Goal: Task Accomplishment & Management: Complete application form

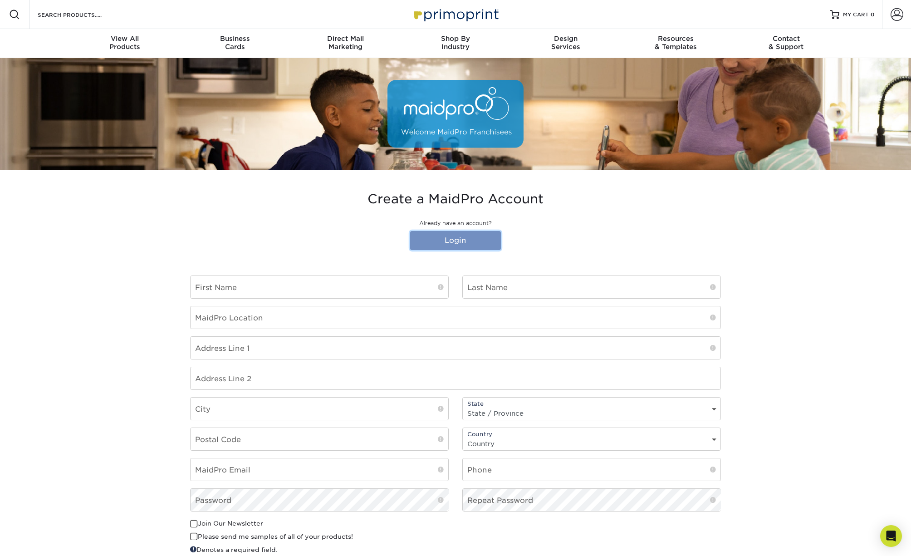
click at [447, 238] on link "Login" at bounding box center [455, 240] width 91 height 19
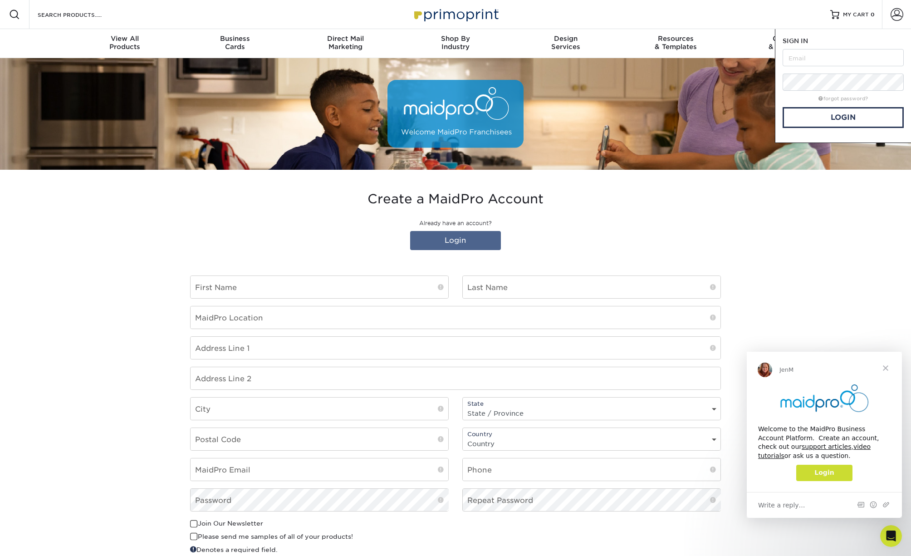
click at [837, 70] on form "SIGN IN CREATE AN ACCOUNT forgot password? All fields are required. Login OR" at bounding box center [843, 82] width 121 height 92
click at [836, 55] on input "text" at bounding box center [843, 57] width 121 height 17
type input "Li"
type input "[PERSON_NAME]"
type input "6501 Auburn Dr"
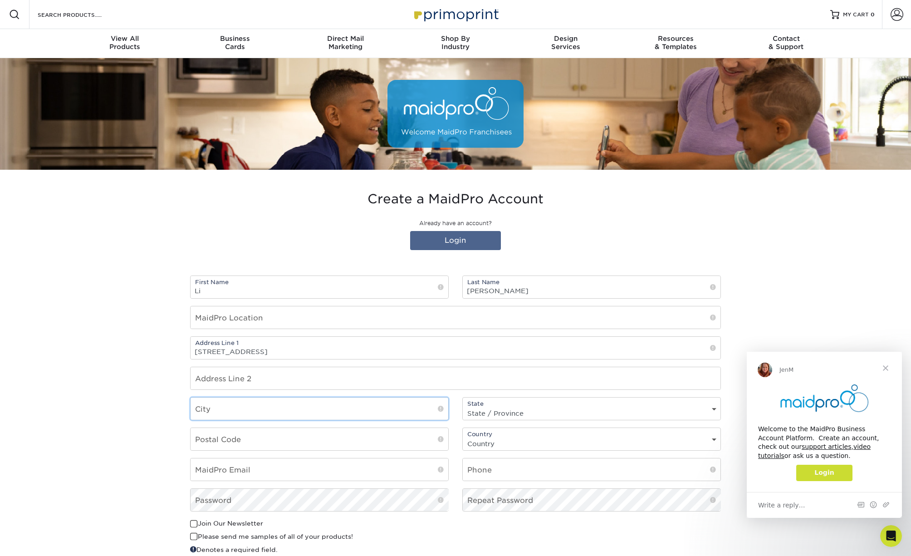
type input "Virginia Beach"
select select "VA"
type input "23464"
select select "US"
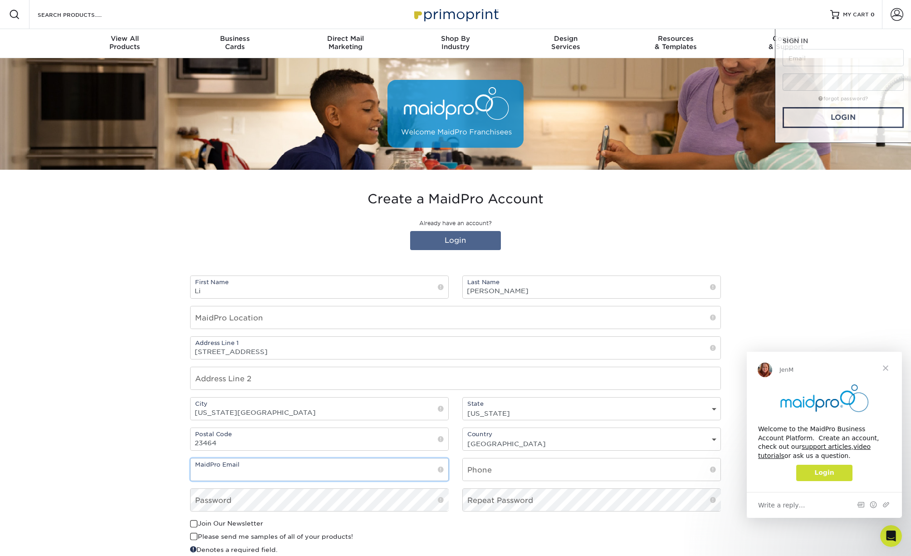
type input "[EMAIL_ADDRESS][DOMAIN_NAME]"
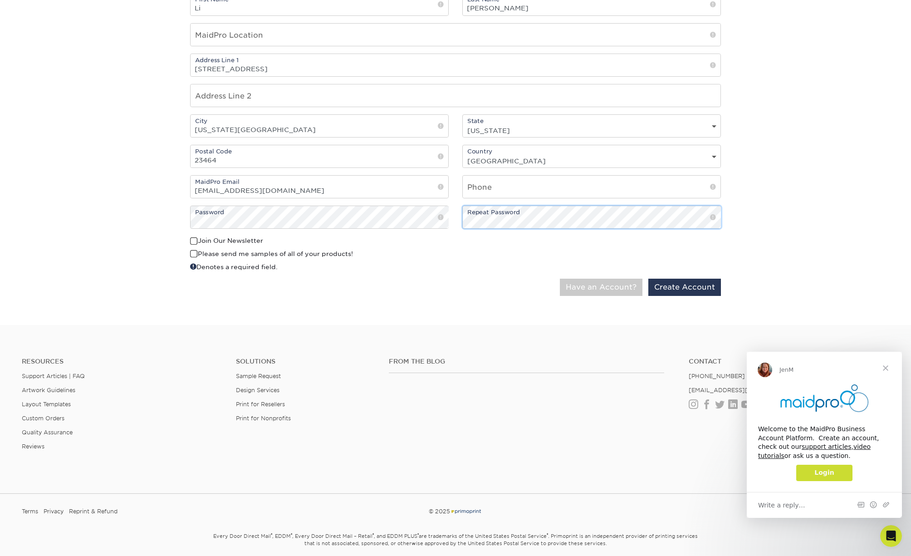
scroll to position [318, 0]
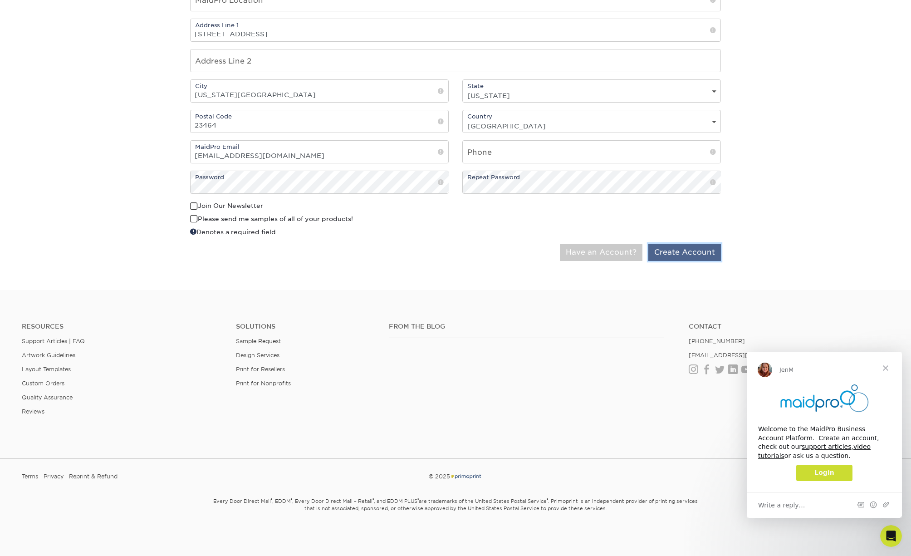
click at [668, 251] on button "Create Account" at bounding box center [685, 252] width 73 height 17
type input "MaidPro Chesapeake"
click at [672, 247] on button "Create Account" at bounding box center [685, 252] width 73 height 17
click at [499, 147] on input "text" at bounding box center [592, 152] width 258 height 22
type input "7574017870"
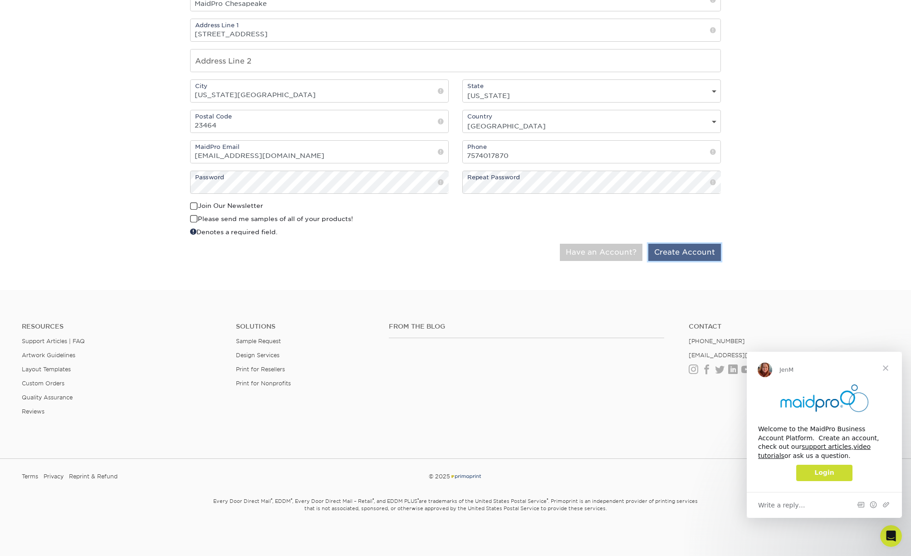
click at [689, 250] on button "Create Account" at bounding box center [685, 252] width 73 height 17
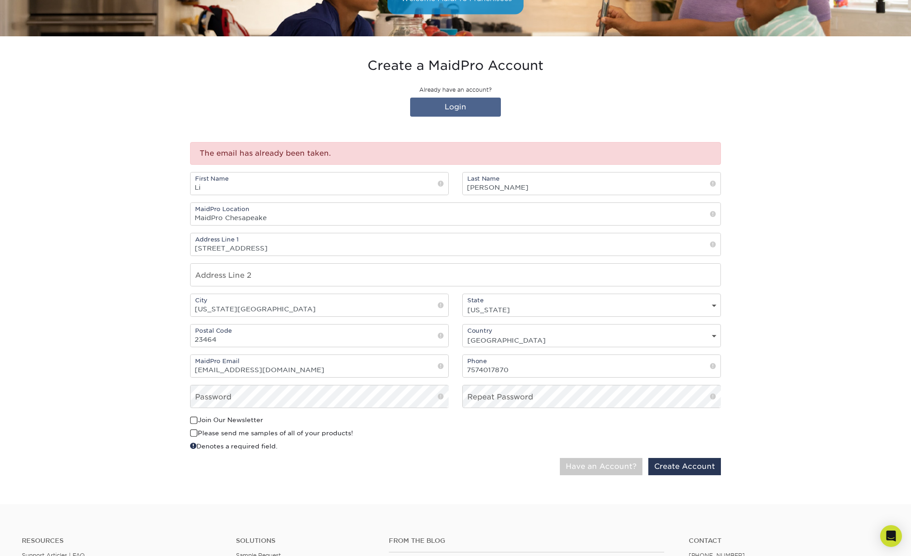
scroll to position [91, 0]
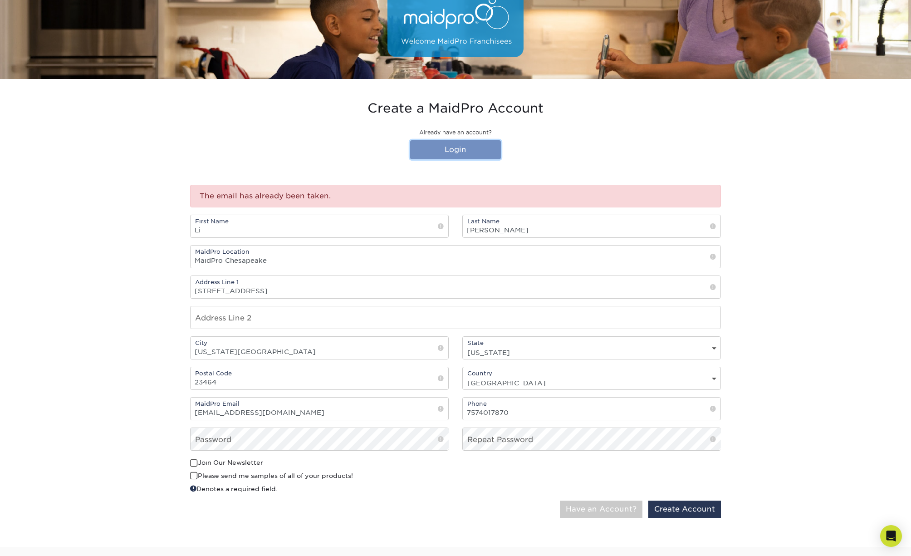
click at [454, 145] on link "Login" at bounding box center [455, 149] width 91 height 19
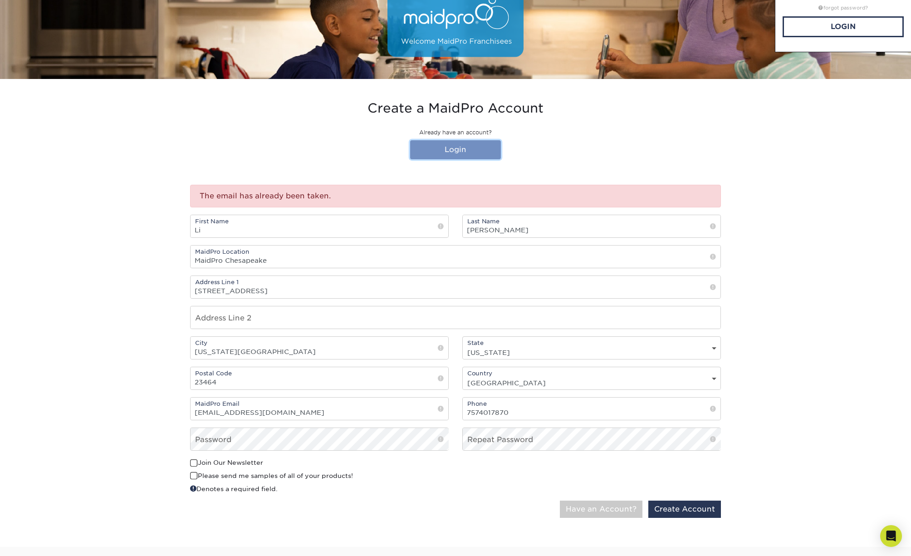
scroll to position [0, 0]
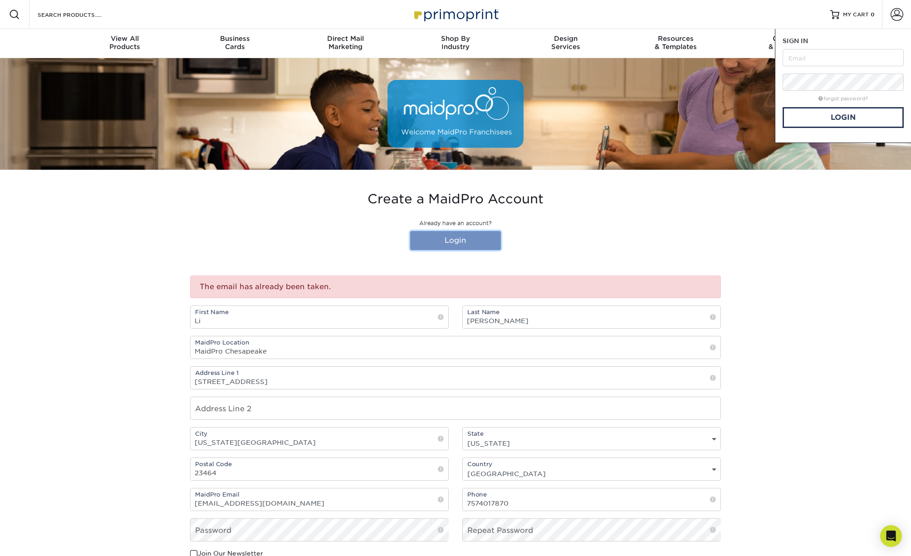
click at [451, 237] on link "Login" at bounding box center [455, 240] width 91 height 19
click at [453, 240] on link "Login" at bounding box center [455, 240] width 91 height 19
click at [763, 25] on div "Resources Menu Search Products Account SIGN IN CREATE AN ACCOUNT forgot passwor…" at bounding box center [455, 14] width 911 height 29
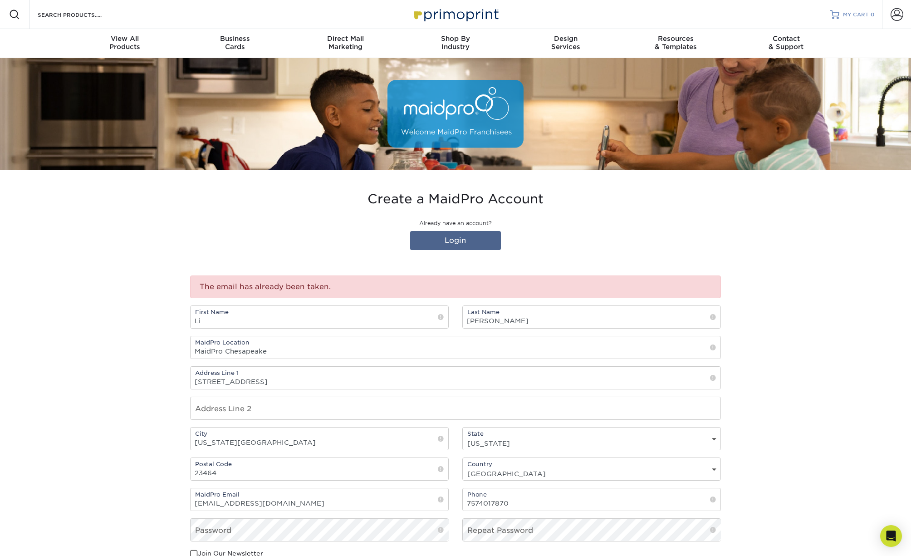
click at [860, 12] on span "MY CART" at bounding box center [856, 15] width 26 height 8
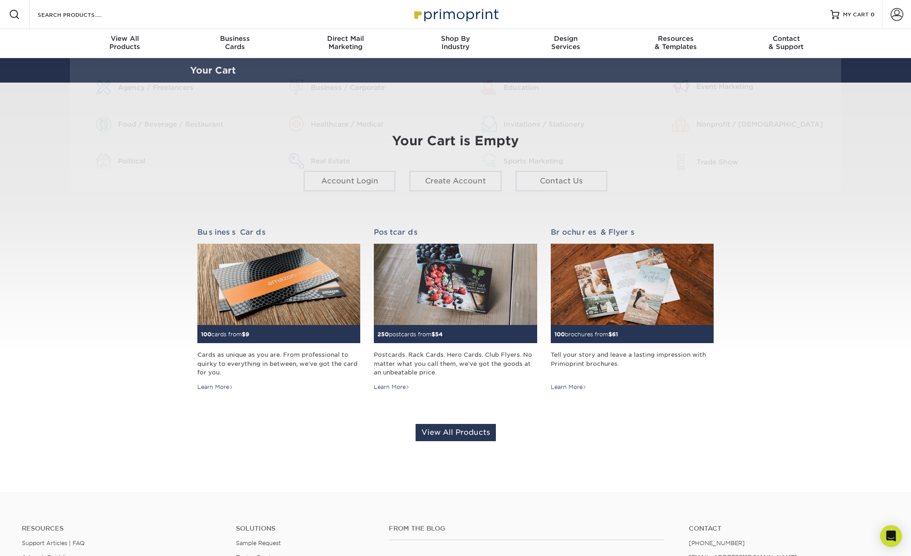
click at [867, 265] on section "YOUR CART Empty Cart Your Cart is Empty Account Login Create Account Contact Us…" at bounding box center [455, 287] width 911 height 409
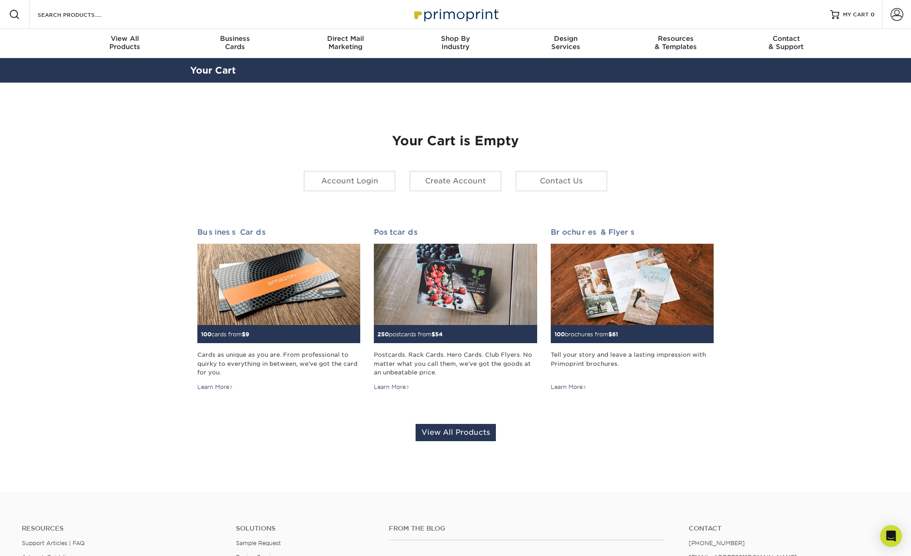
click at [824, 192] on section "YOUR CART Empty Cart Your Cart is Empty Account Login Create Account Contact Us…" at bounding box center [455, 287] width 911 height 409
click at [894, 16] on span at bounding box center [897, 14] width 13 height 13
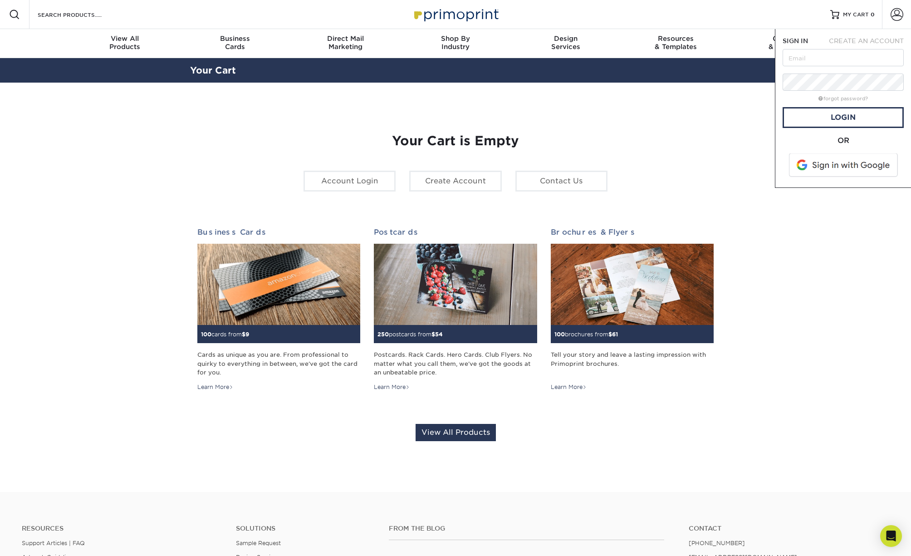
click at [771, 234] on section "YOUR CART Empty Cart Your Cart is Empty Account Login Create Account Contact Us…" at bounding box center [455, 287] width 911 height 409
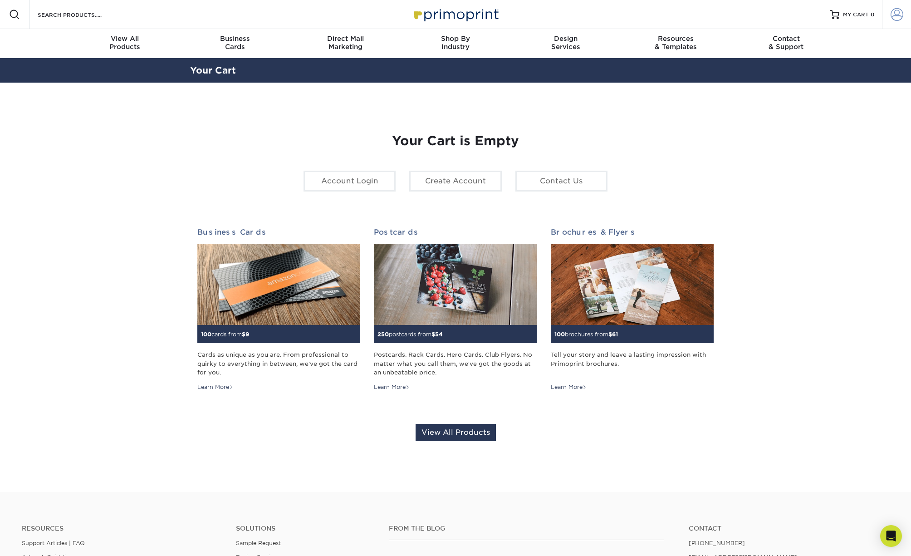
click at [893, 12] on span at bounding box center [897, 14] width 13 height 13
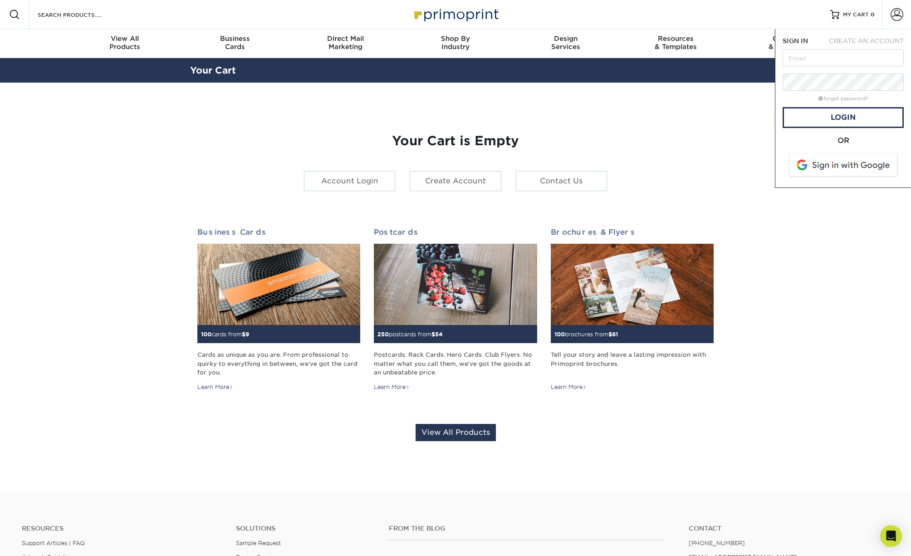
click at [644, 149] on div "Your Cart is Empty Account Login Create Account Contact Us Business Cards 100 c…" at bounding box center [455, 287] width 517 height 351
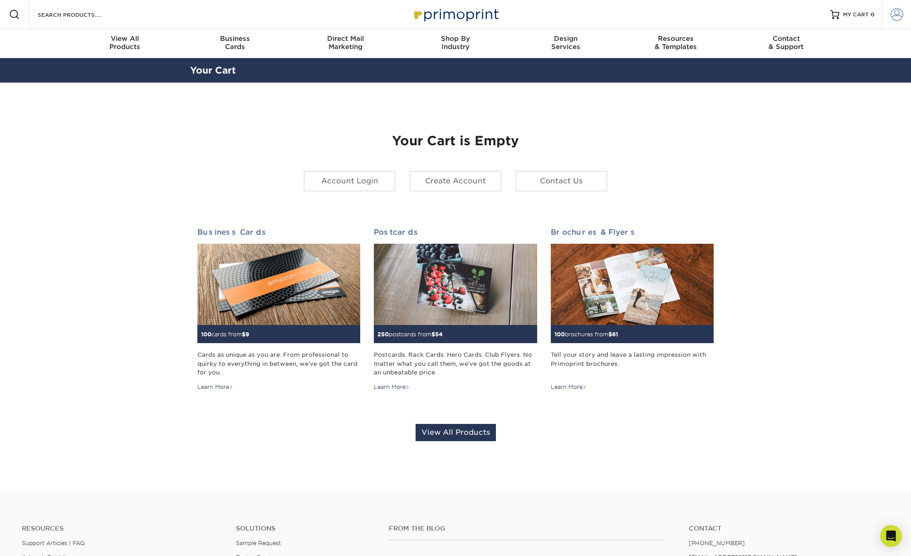
click at [898, 17] on span at bounding box center [897, 14] width 13 height 13
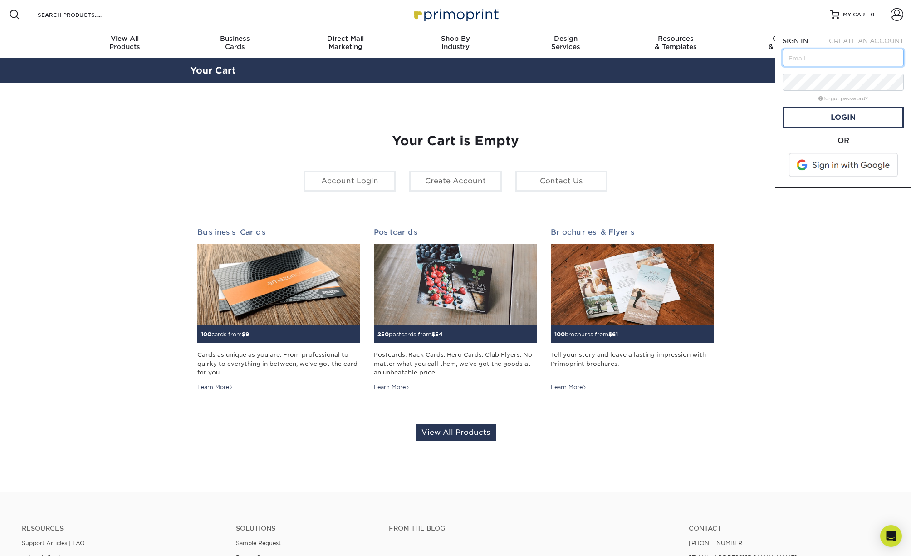
paste input "lcarson@maidpro.com"
type input "lcarson@maidpro.com"
click at [842, 114] on link "Login" at bounding box center [843, 117] width 121 height 21
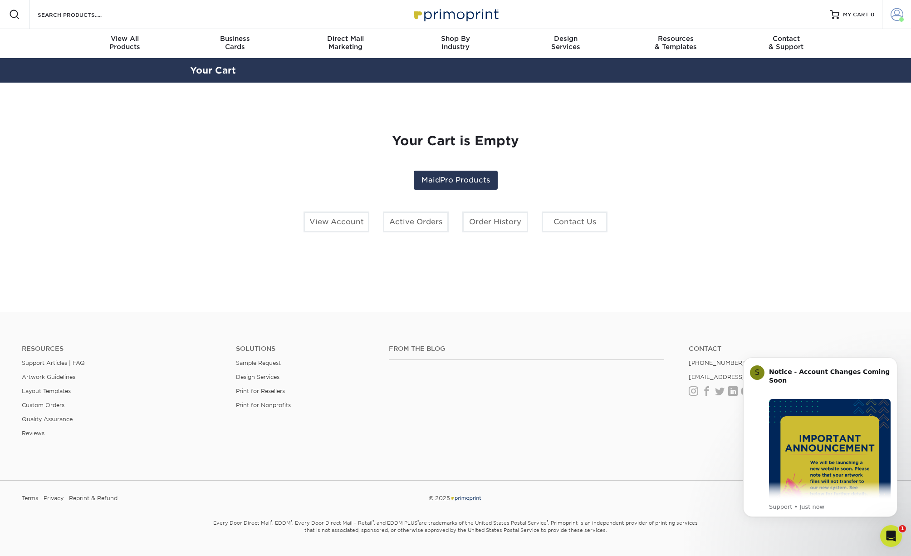
click at [891, 14] on span at bounding box center [897, 14] width 13 height 13
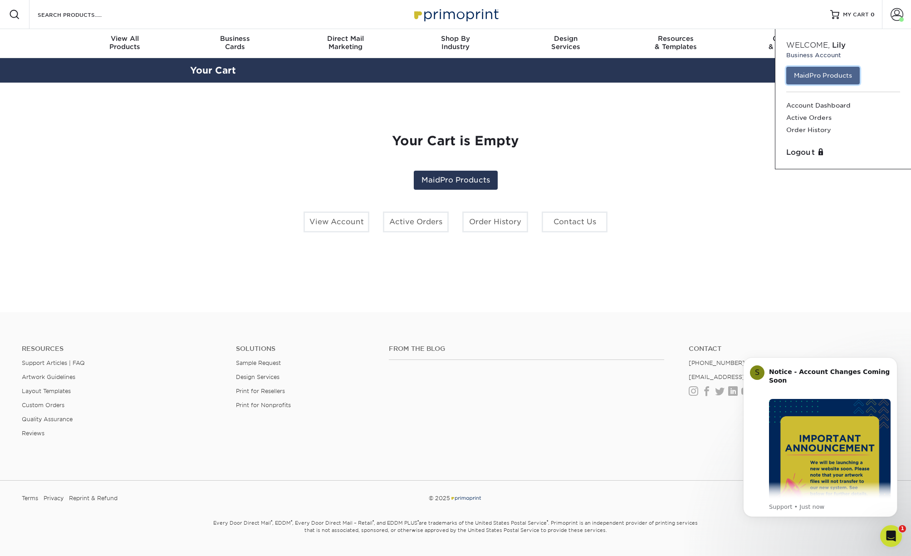
click at [825, 79] on link "MaidPro Products" at bounding box center [824, 75] width 74 height 17
